Goal: Navigation & Orientation: Understand site structure

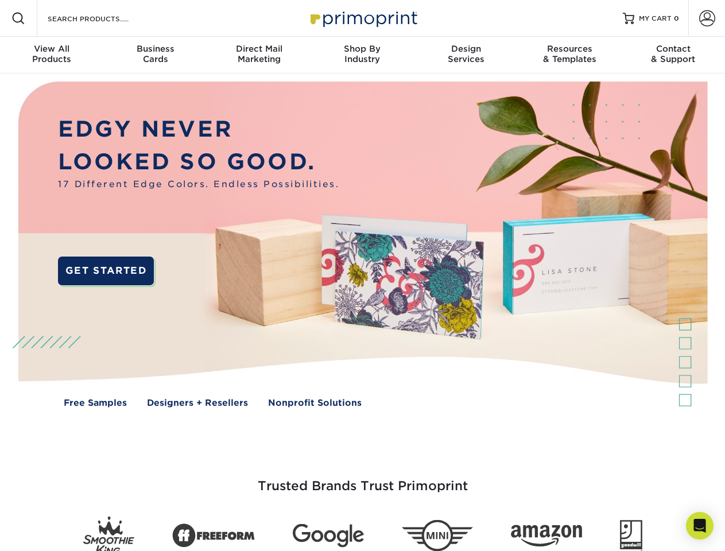
click at [362, 276] on img at bounding box center [362, 253] width 718 height 359
click at [18, 18] on span at bounding box center [18, 18] width 14 height 14
click at [707, 18] on span at bounding box center [707, 18] width 16 height 16
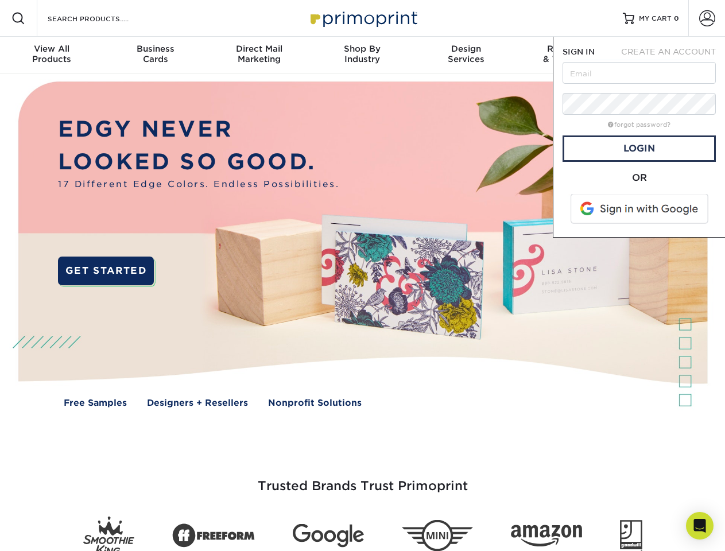
click at [52, 55] on div "View All Products" at bounding box center [51, 54] width 103 height 21
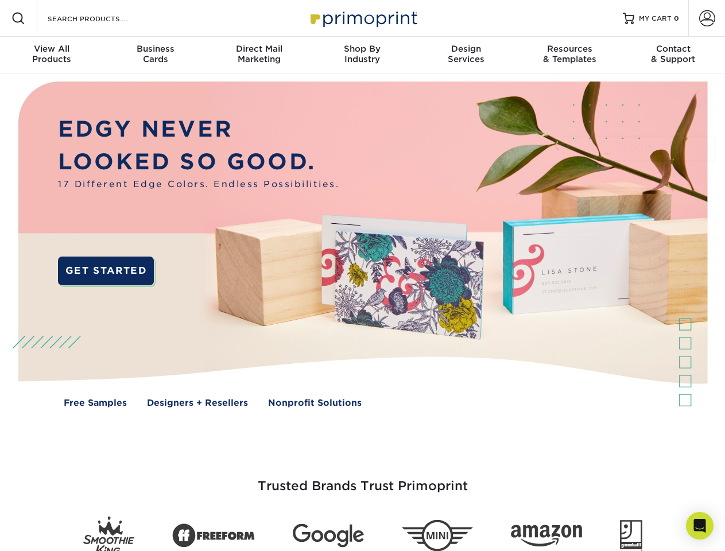
click at [155, 55] on div "Business Cards" at bounding box center [154, 54] width 103 height 21
click at [259, 55] on div "Direct Mail Marketing" at bounding box center [258, 54] width 103 height 21
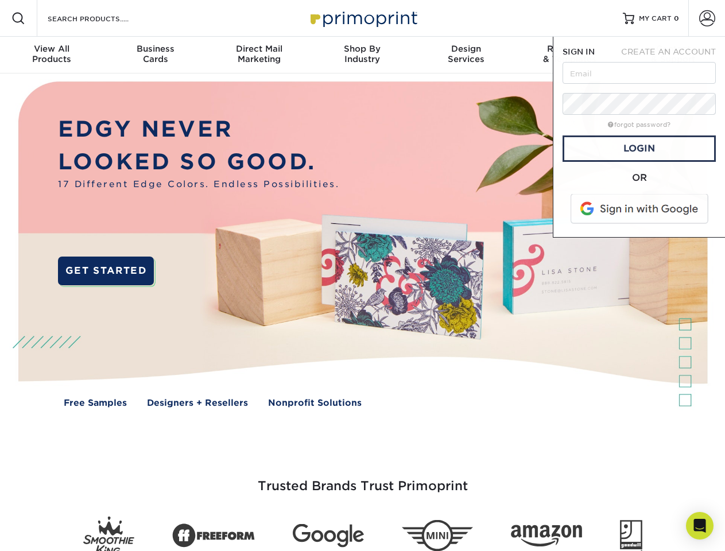
click at [362, 55] on div "Shop By Industry" at bounding box center [362, 54] width 103 height 21
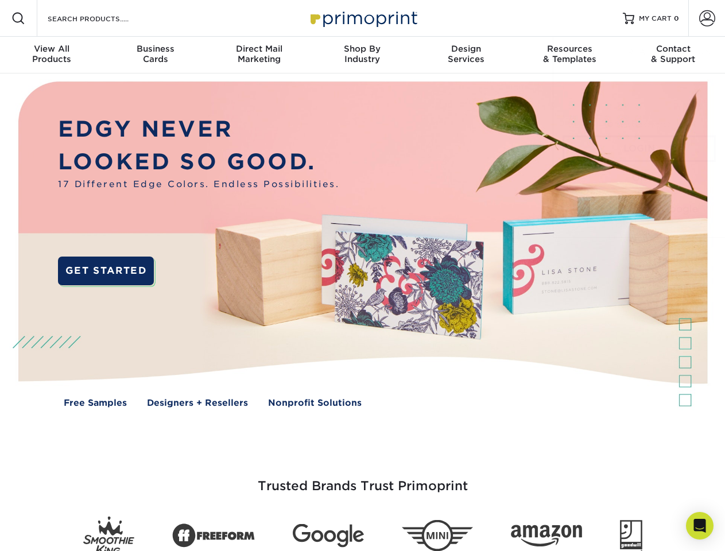
click at [466, 55] on div "Design Services" at bounding box center [466, 54] width 103 height 21
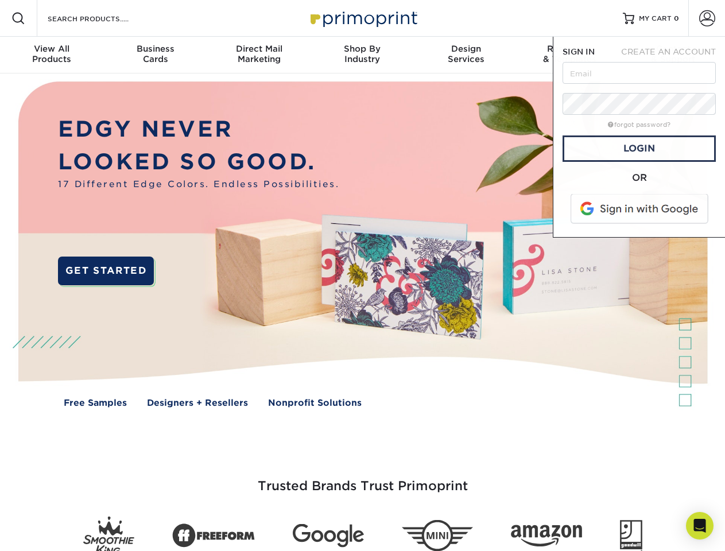
click at [570, 55] on span "SIGN IN" at bounding box center [579, 51] width 32 height 9
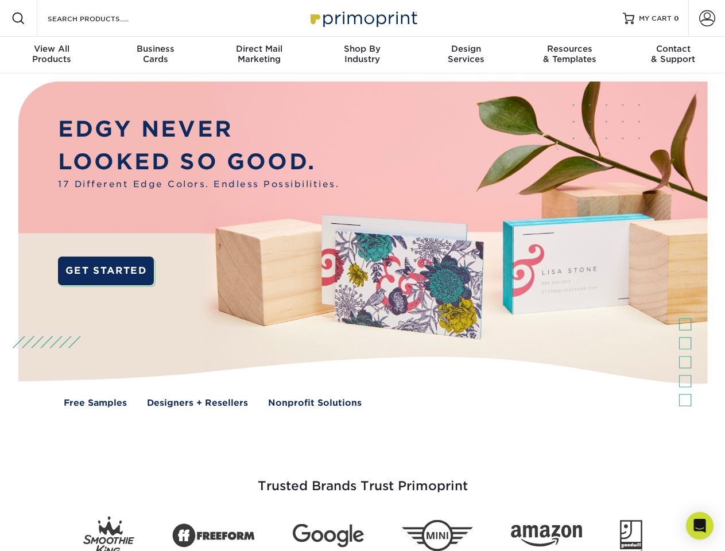
click at [674, 55] on div "Contact & Support" at bounding box center [673, 54] width 103 height 21
